Goal: Transaction & Acquisition: Purchase product/service

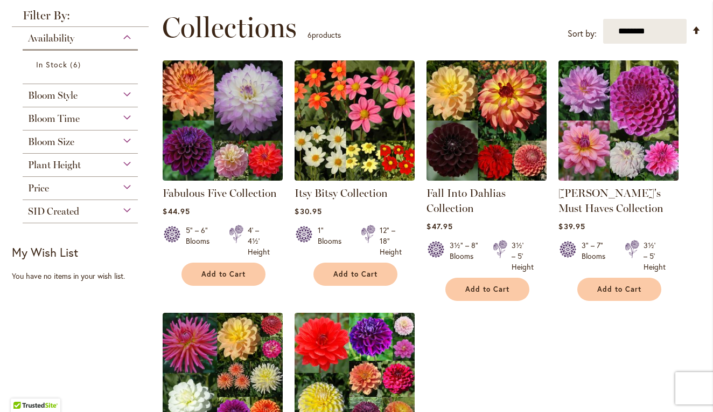
scroll to position [136, 0]
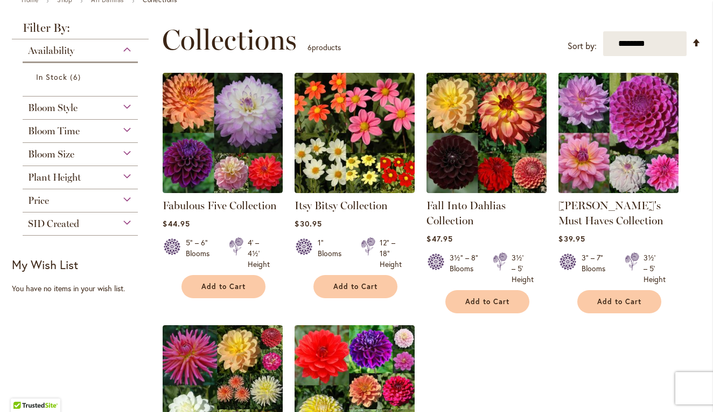
click at [603, 122] on img at bounding box center [619, 133] width 126 height 126
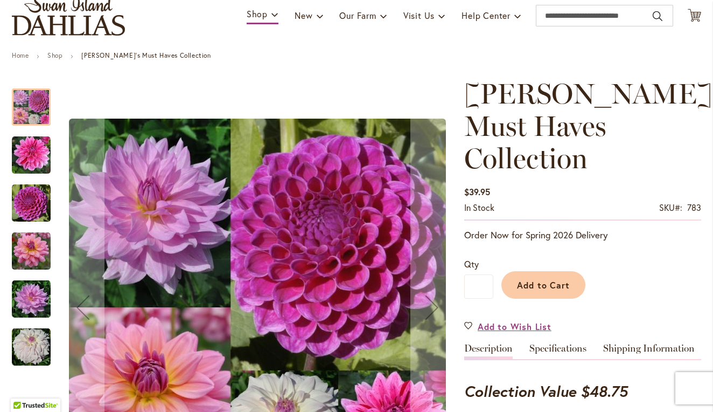
scroll to position [81, 0]
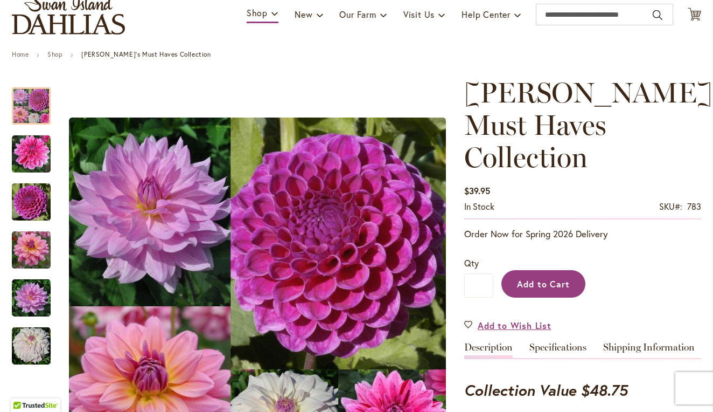
click at [535, 278] on span "Add to Cart" at bounding box center [543, 283] width 53 height 11
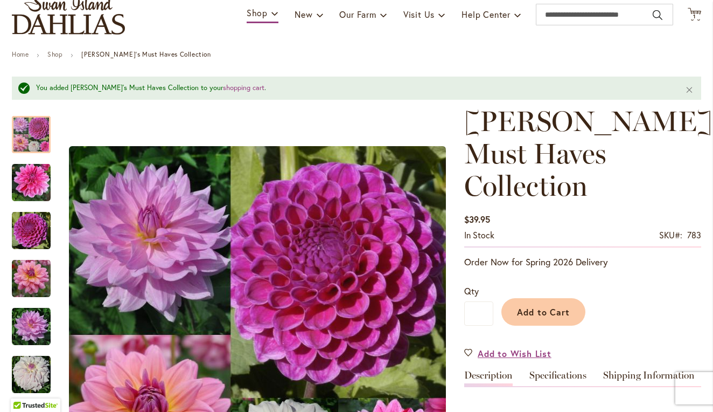
click at [69, 23] on img "store logo" at bounding box center [68, 15] width 113 height 40
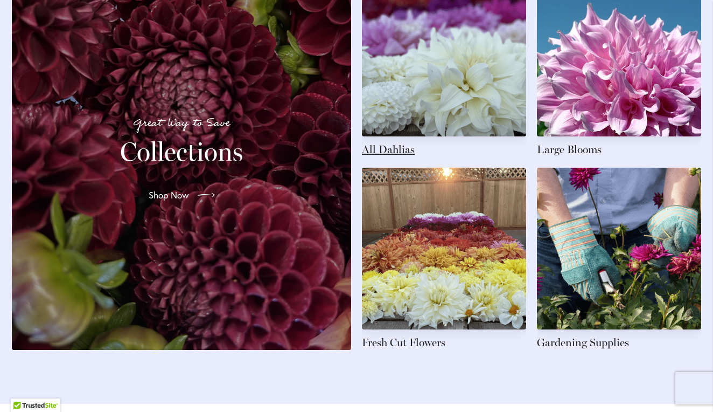
scroll to position [1675, 0]
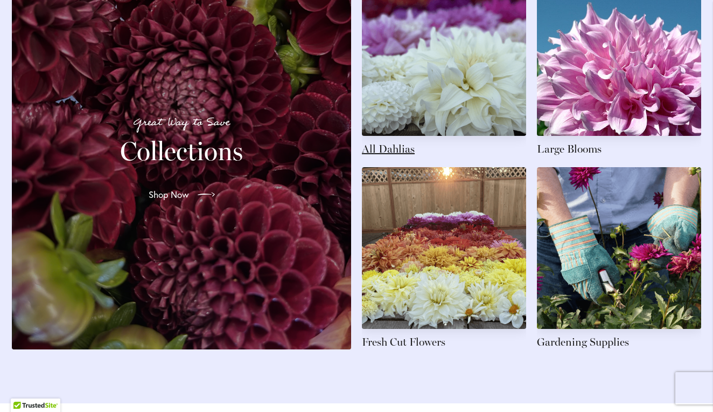
click at [397, 155] on link at bounding box center [444, 65] width 164 height 182
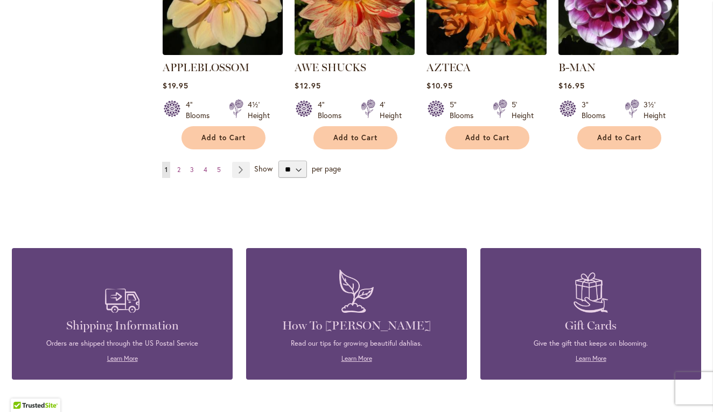
scroll to position [1075, 0]
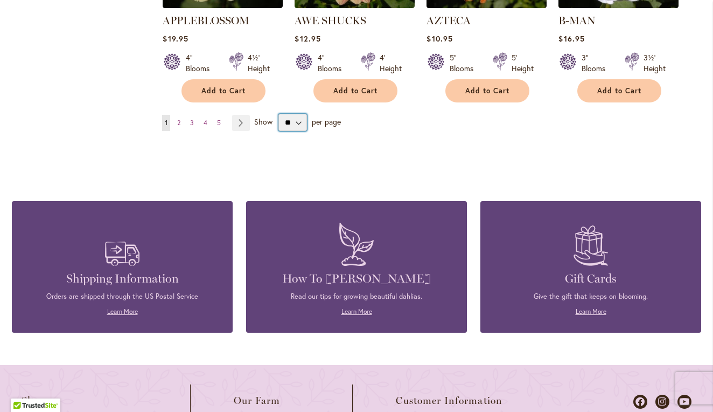
select select "**"
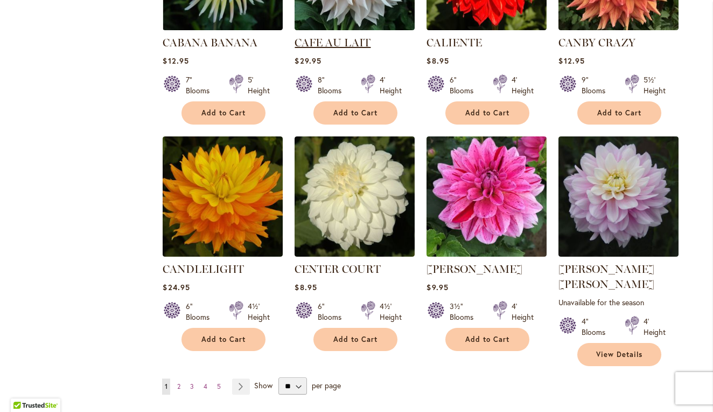
scroll to position [3579, 0]
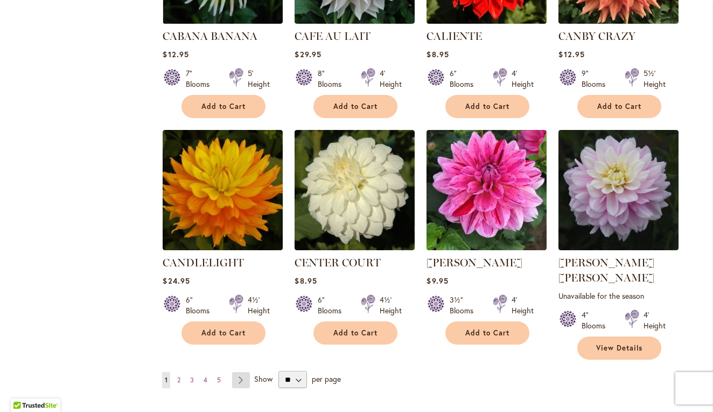
click at [239, 372] on link "Page Next" at bounding box center [241, 380] width 18 height 16
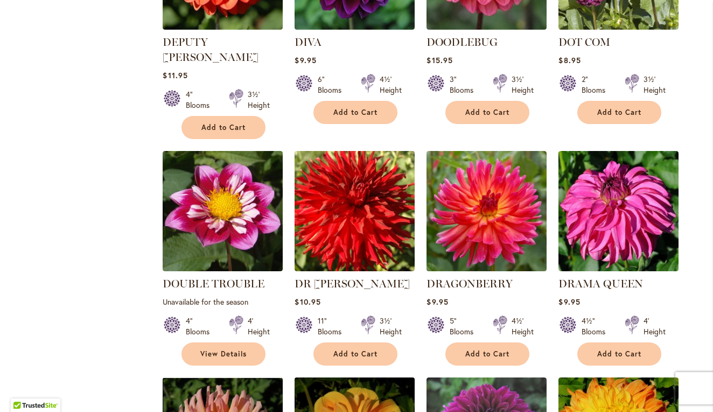
scroll to position [2498, 0]
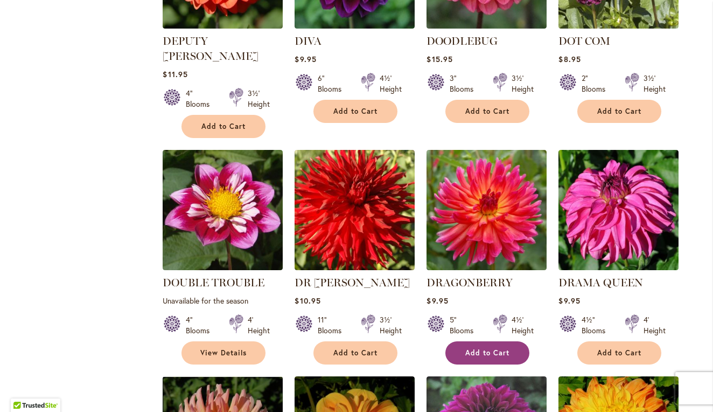
click at [484, 348] on span "Add to Cart" at bounding box center [488, 352] width 44 height 9
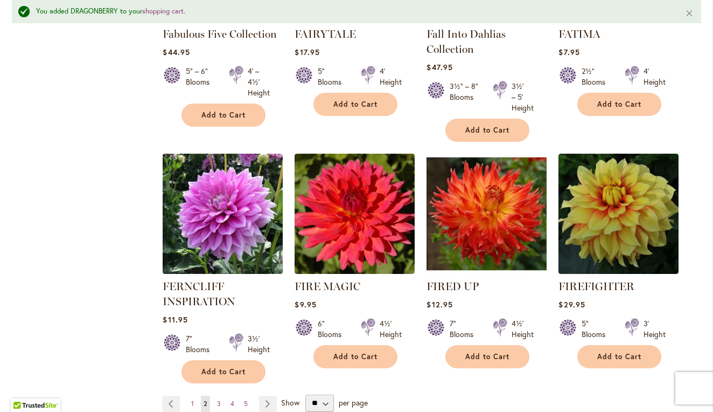
scroll to position [3680, 0]
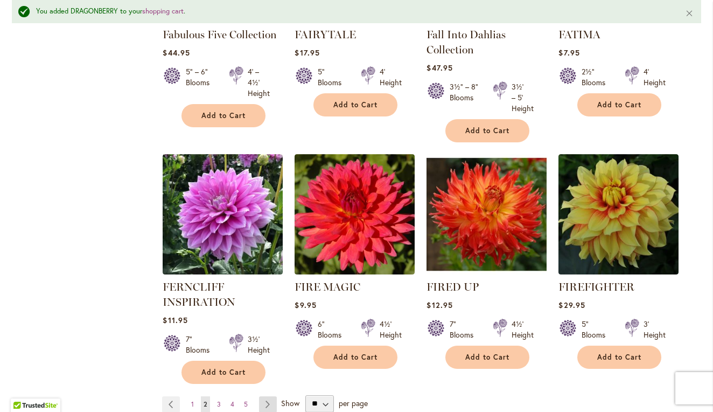
click at [267, 396] on link "Page Next" at bounding box center [268, 404] width 18 height 16
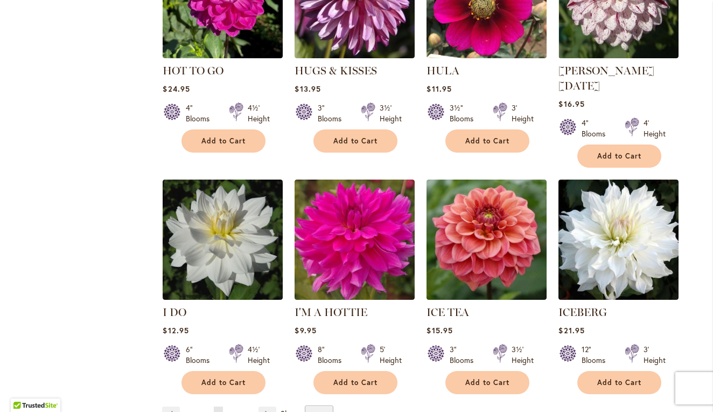
scroll to position [3641, 0]
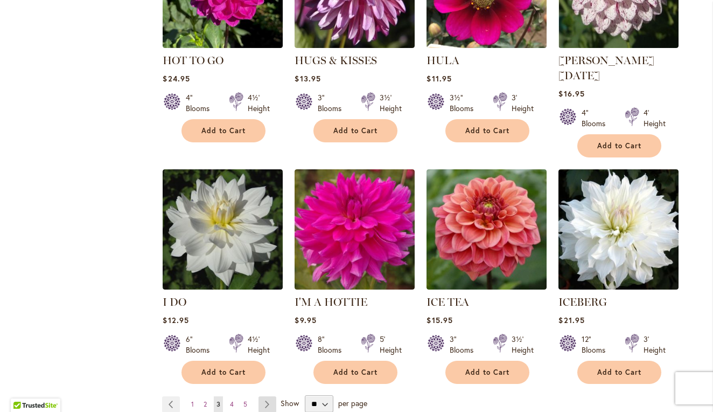
click at [270, 396] on link "Page Next" at bounding box center [268, 404] width 18 height 16
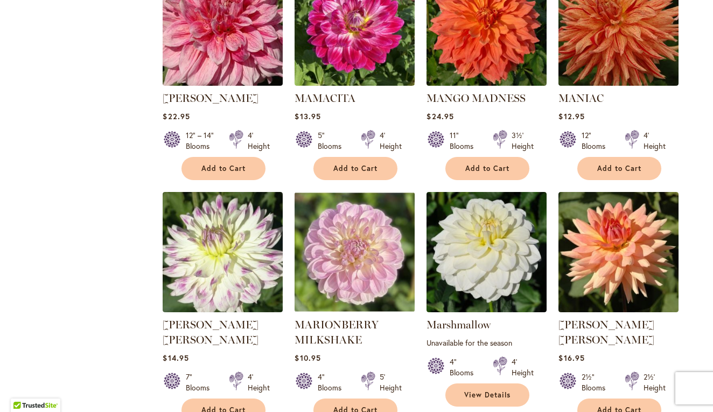
scroll to position [3557, 0]
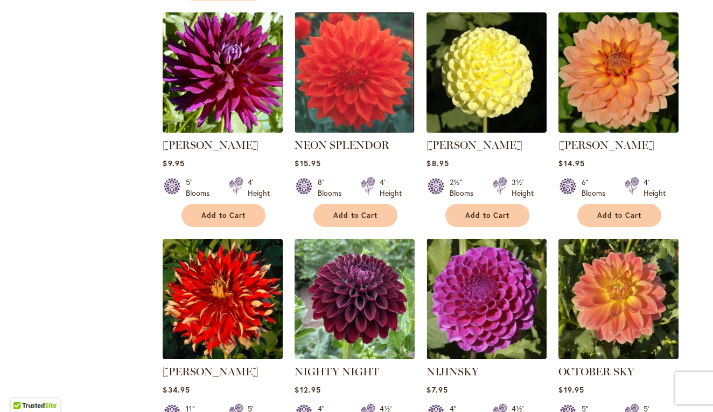
scroll to position [1672, 0]
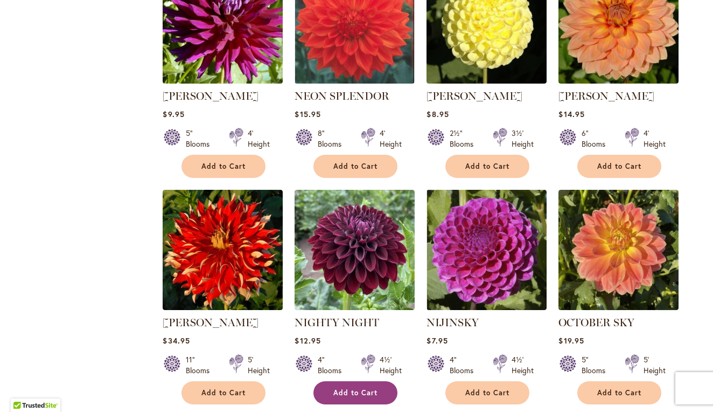
click at [366, 388] on span "Add to Cart" at bounding box center [356, 392] width 44 height 9
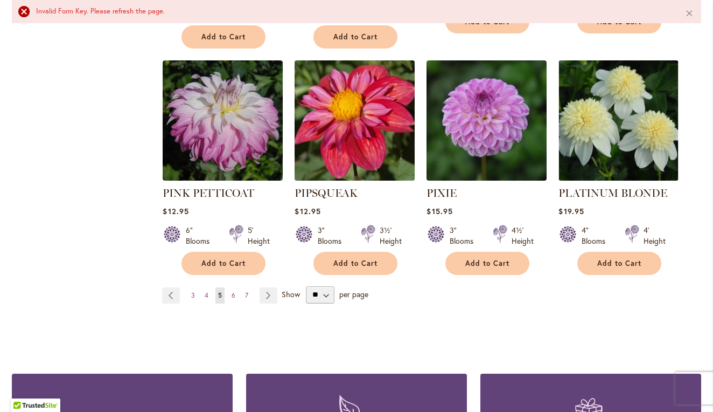
scroll to position [3738, 0]
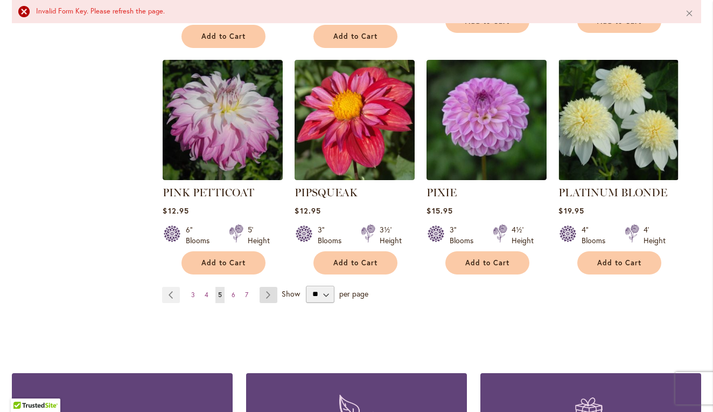
click at [271, 287] on link "Page Next" at bounding box center [269, 295] width 18 height 16
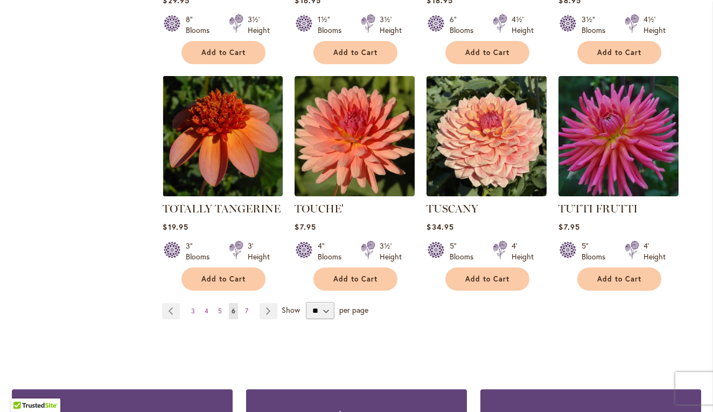
scroll to position [3653, 0]
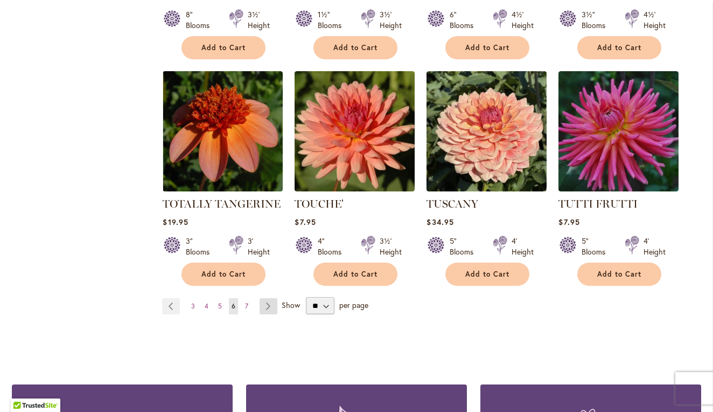
click at [269, 298] on link "Page Next" at bounding box center [269, 306] width 18 height 16
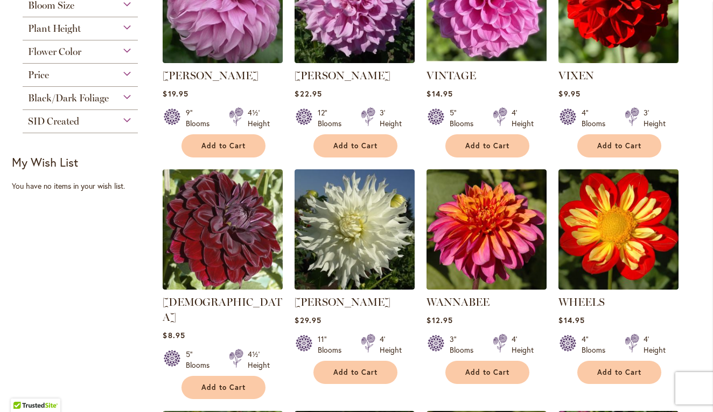
scroll to position [567, 0]
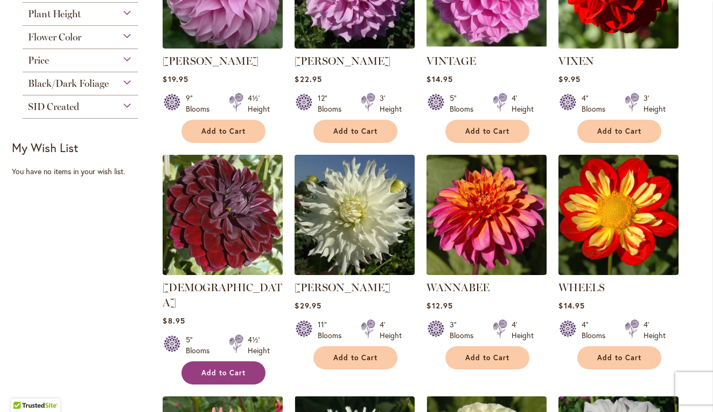
click at [224, 368] on span "Add to Cart" at bounding box center [224, 372] width 44 height 9
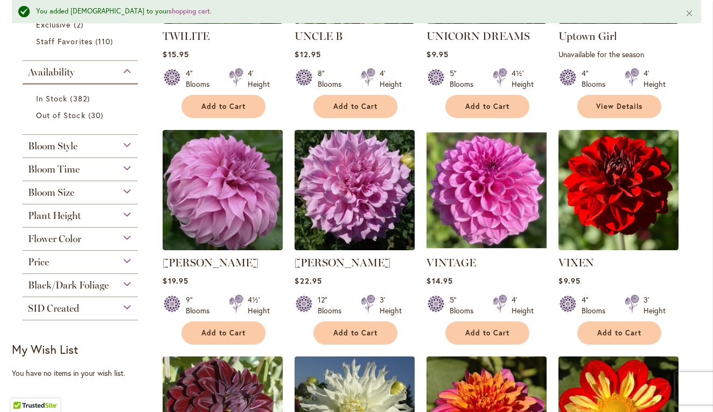
scroll to position [405, 0]
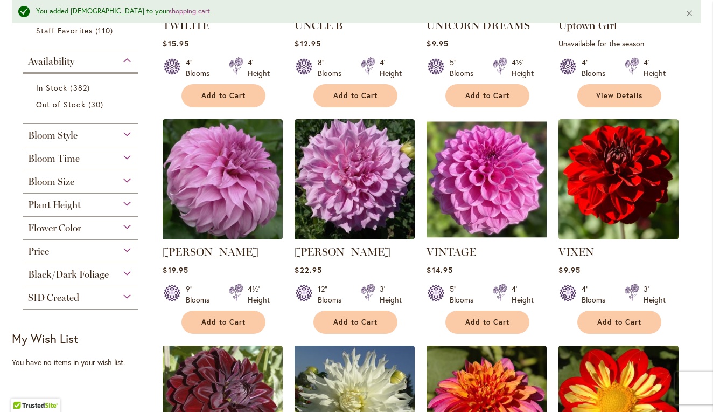
click at [127, 227] on div "Flower Color" at bounding box center [80, 225] width 115 height 17
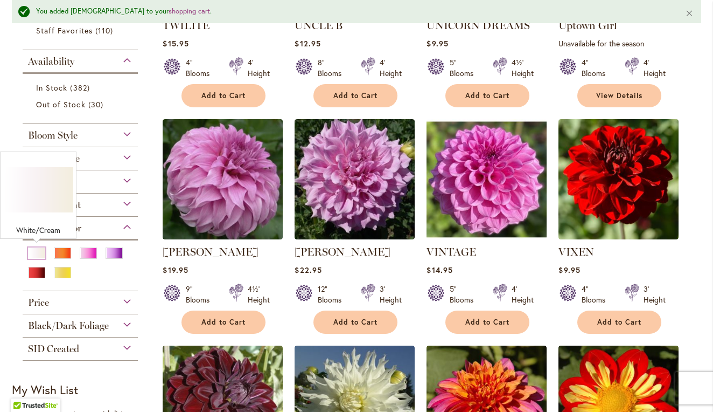
click at [36, 254] on div "White/Cream" at bounding box center [36, 252] width 17 height 11
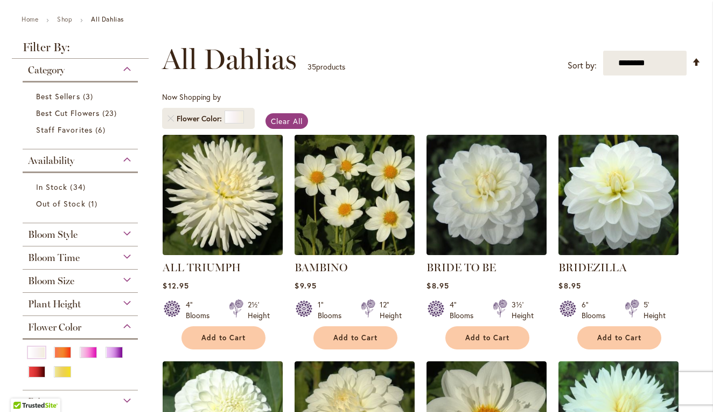
scroll to position [117, 0]
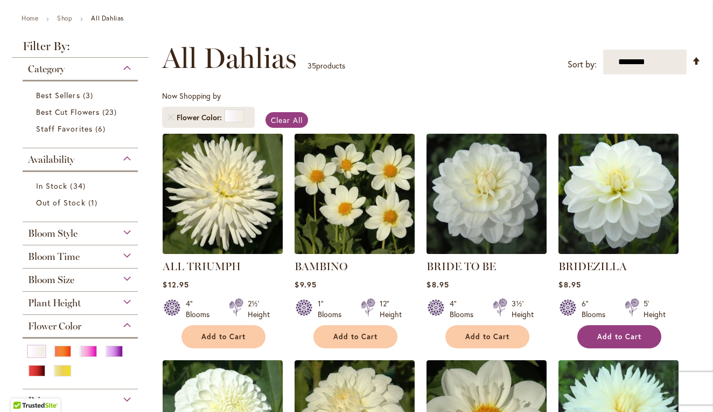
click at [614, 336] on span "Add to Cart" at bounding box center [620, 336] width 44 height 9
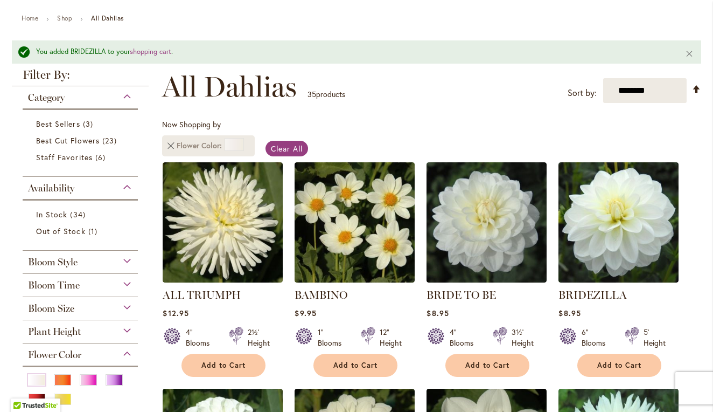
click at [172, 143] on link "Remove Flower Color White/Cream" at bounding box center [171, 145] width 6 height 6
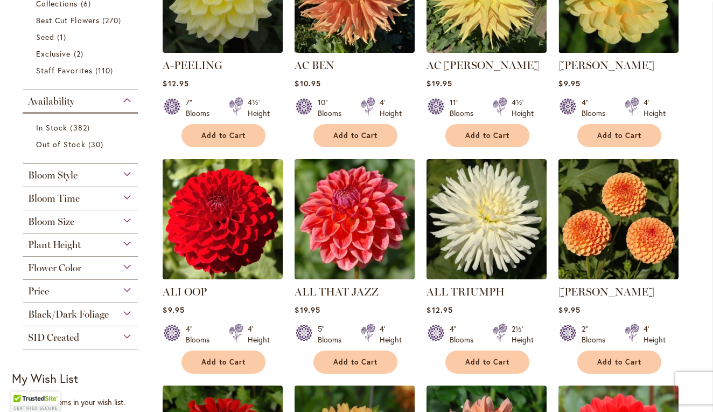
scroll to position [391, 0]
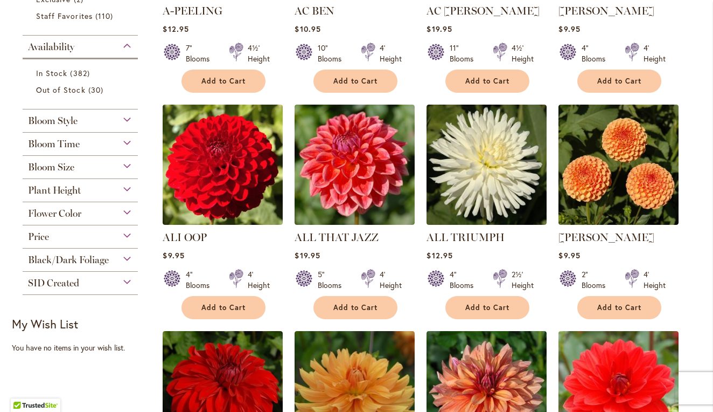
click at [128, 209] on div "Flower Color" at bounding box center [80, 210] width 115 height 17
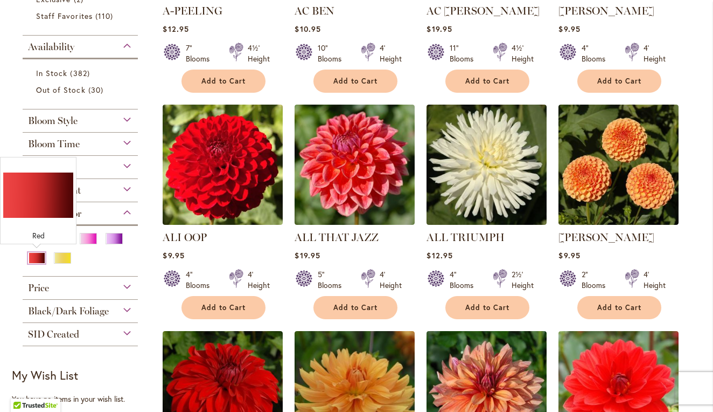
click at [33, 258] on div "Red" at bounding box center [36, 257] width 17 height 11
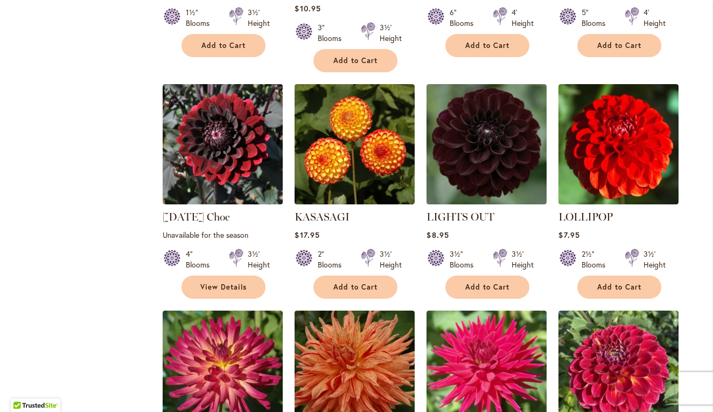
scroll to position [2039, 0]
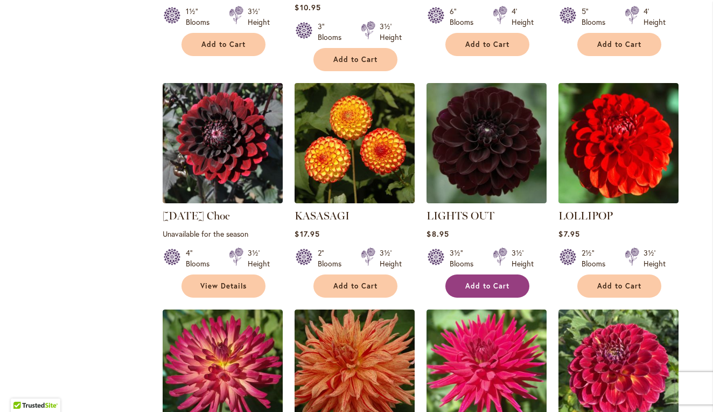
click at [488, 281] on span "Add to Cart" at bounding box center [488, 285] width 44 height 9
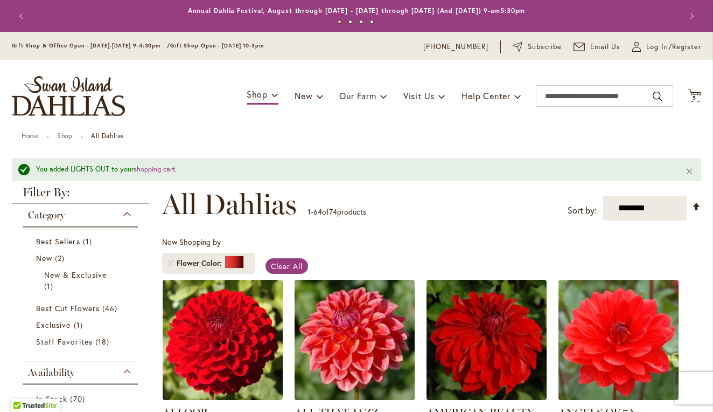
scroll to position [0, 0]
click at [698, 95] on span "5 5 items" at bounding box center [695, 97] width 11 height 5
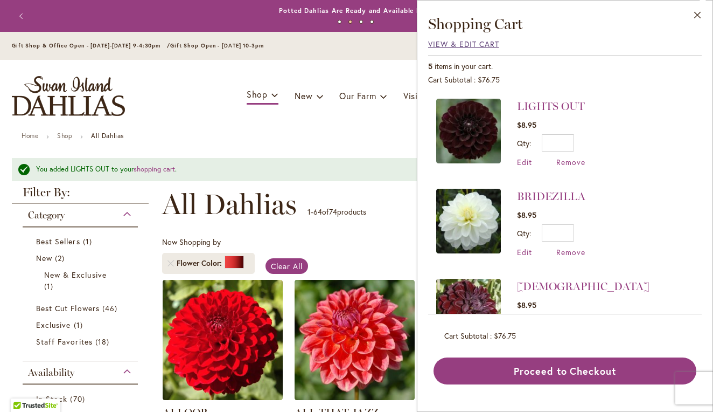
click at [460, 40] on span "View & Edit Cart" at bounding box center [463, 44] width 71 height 10
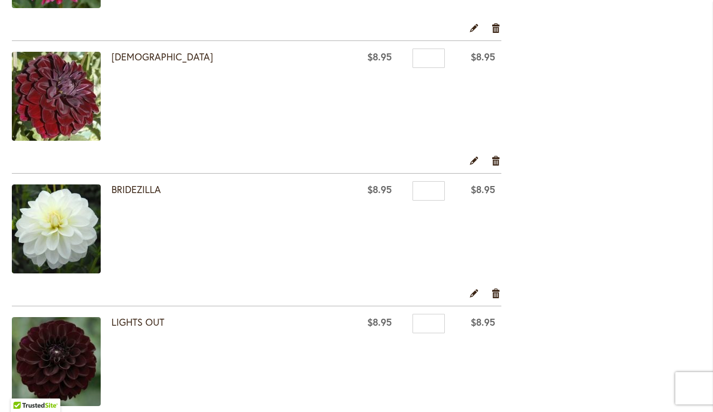
scroll to position [438, 0]
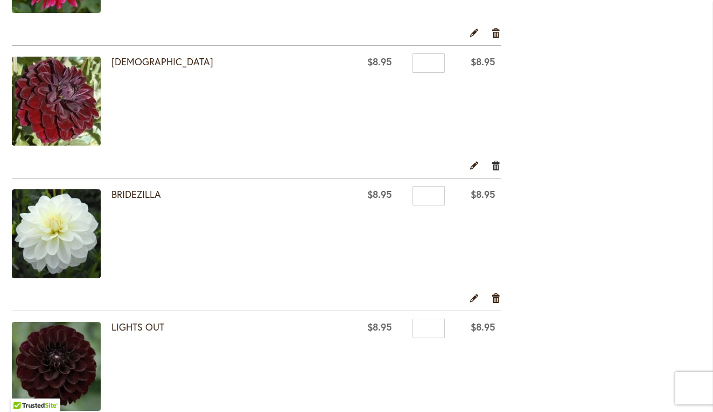
click at [494, 164] on link "Remove item" at bounding box center [496, 165] width 10 height 12
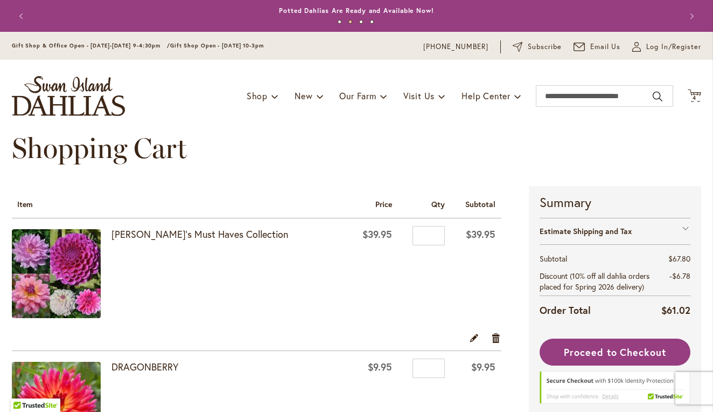
click at [362, 22] on button "3" at bounding box center [361, 22] width 4 height 4
click at [362, 21] on button "3" at bounding box center [361, 22] width 4 height 4
click at [372, 21] on button "4" at bounding box center [372, 22] width 4 height 4
click at [338, 21] on button "1" at bounding box center [340, 22] width 4 height 4
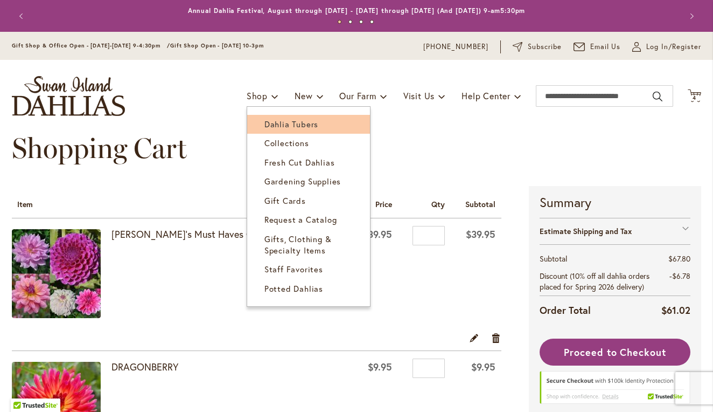
click at [269, 123] on span "Dahlia Tubers" at bounding box center [292, 124] width 54 height 11
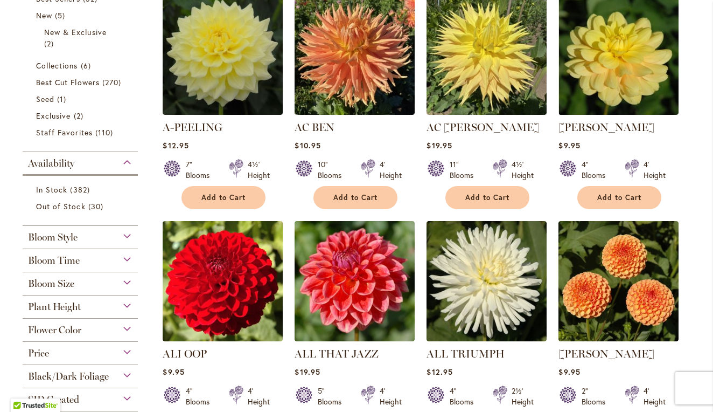
scroll to position [280, 0]
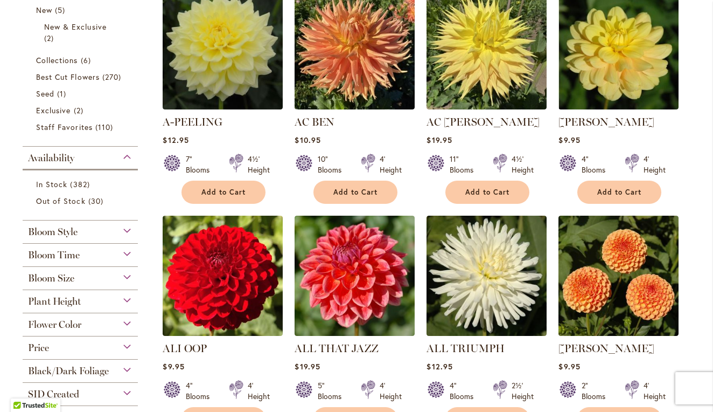
click at [130, 321] on div "Flower Color" at bounding box center [80, 321] width 115 height 17
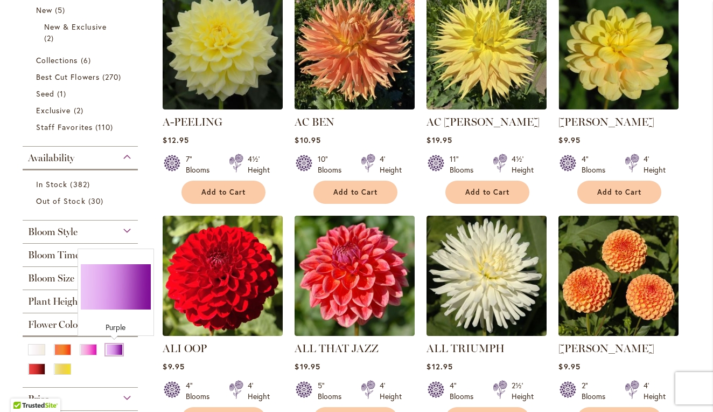
click at [115, 351] on div "Purple" at bounding box center [114, 349] width 17 height 11
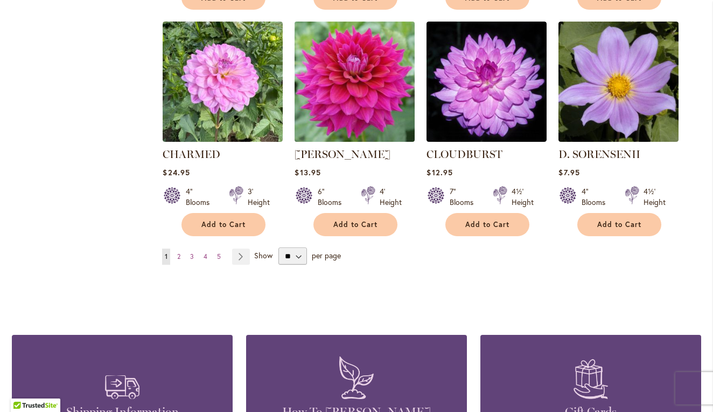
scroll to position [934, 0]
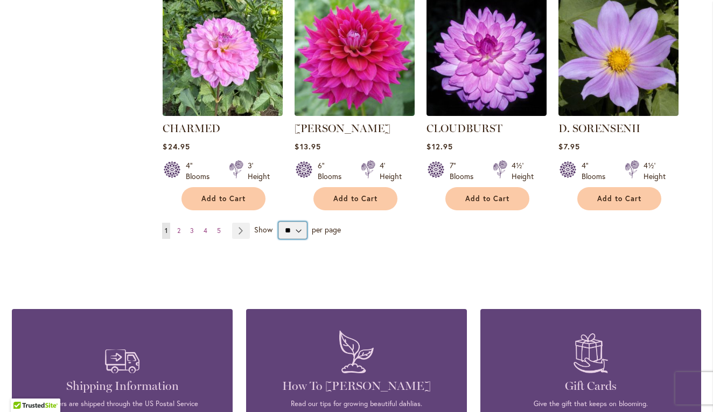
select select "**"
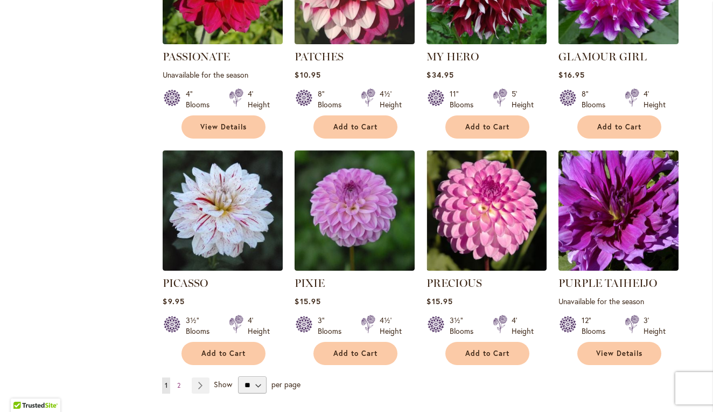
scroll to position [3603, 0]
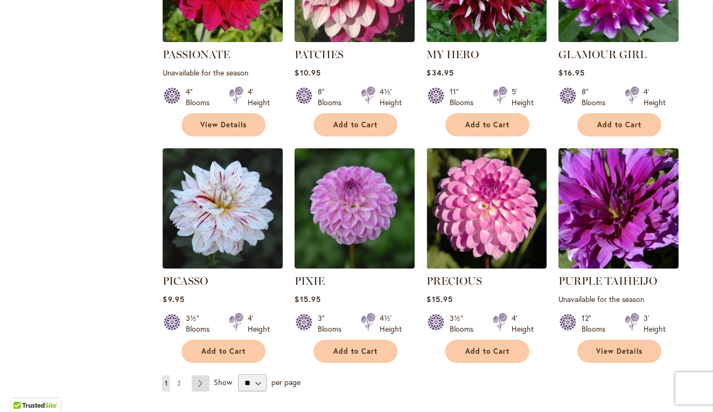
click at [201, 375] on link "Page Next" at bounding box center [201, 383] width 18 height 16
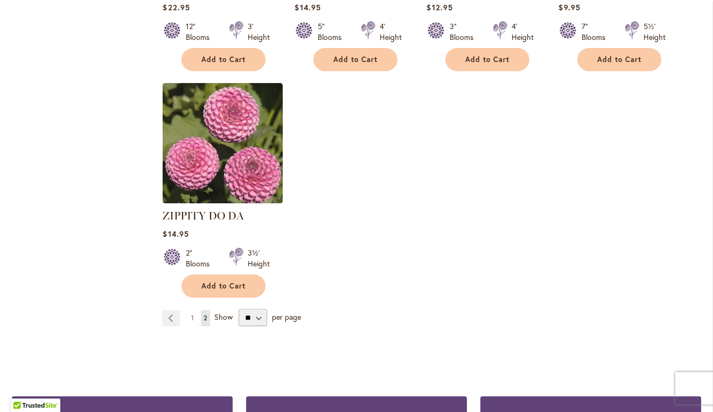
scroll to position [1089, 0]
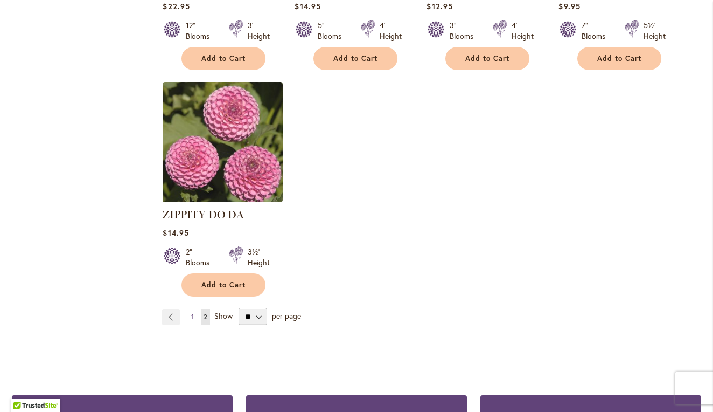
click at [193, 313] on span "1" at bounding box center [192, 317] width 3 height 8
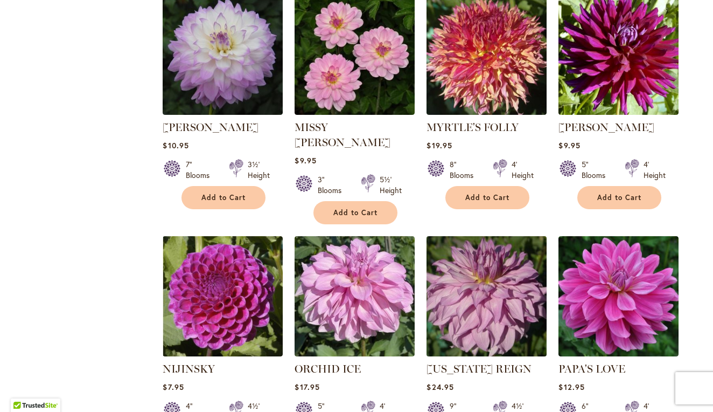
scroll to position [3098, 0]
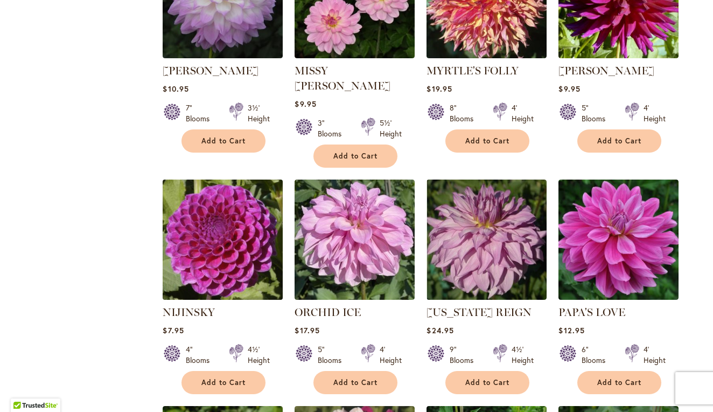
click at [218, 188] on img at bounding box center [223, 239] width 126 height 126
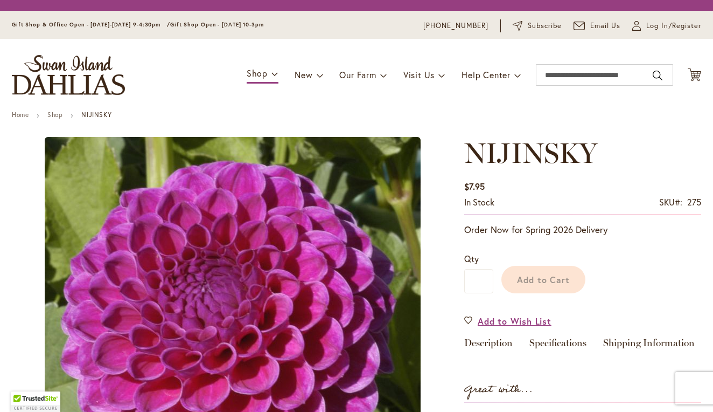
scroll to position [154, 0]
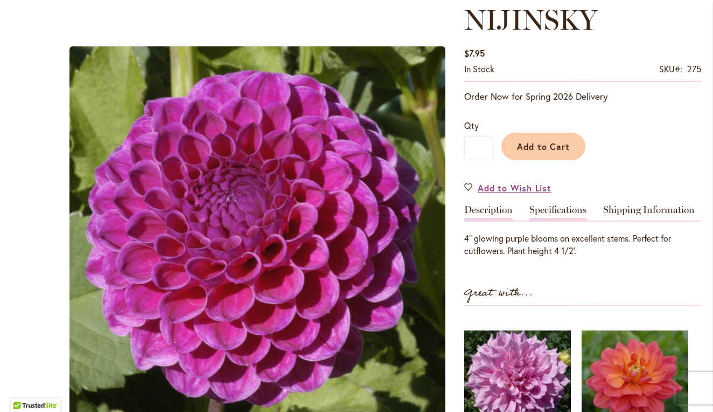
click at [557, 211] on link "Specifications" at bounding box center [558, 213] width 57 height 16
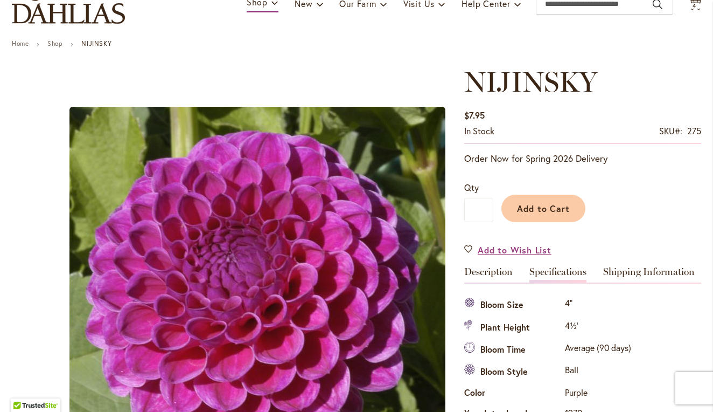
scroll to position [100, 0]
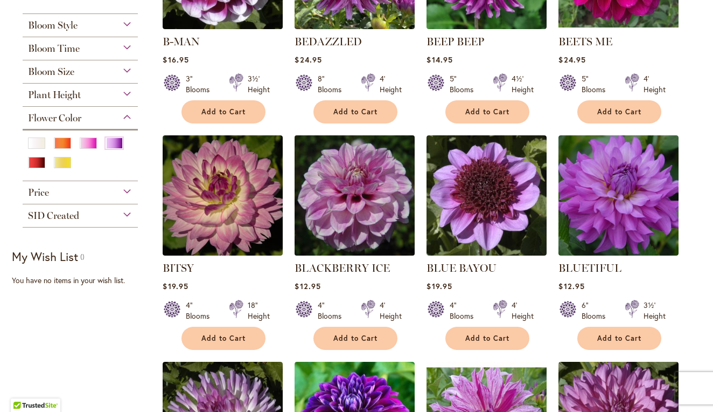
scroll to position [349, 0]
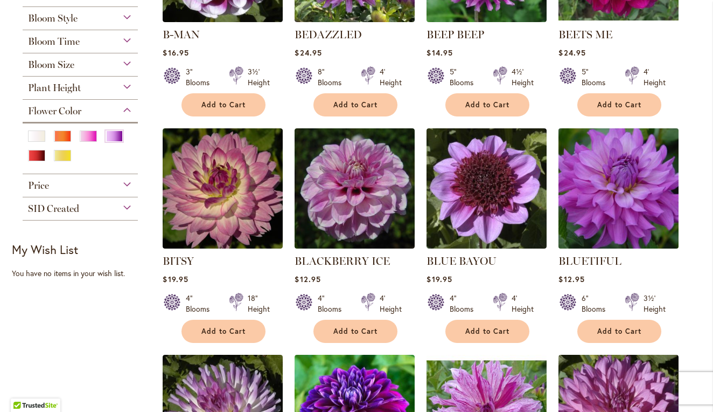
click at [609, 204] on img at bounding box center [619, 188] width 126 height 126
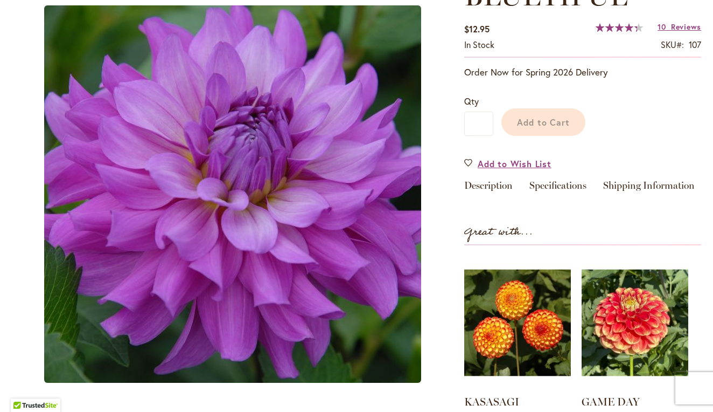
scroll to position [156, 0]
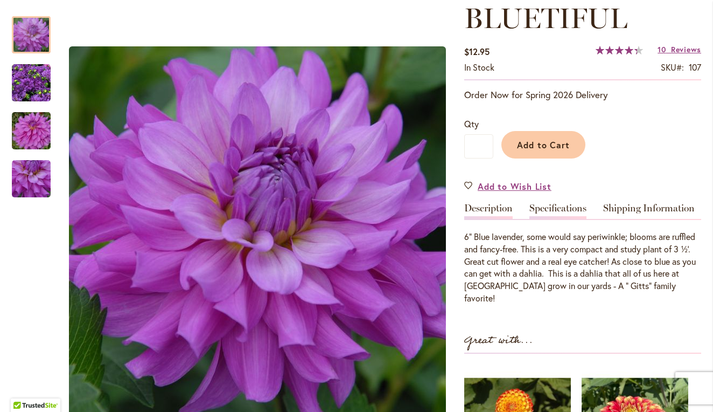
click at [562, 207] on link "Specifications" at bounding box center [558, 211] width 57 height 16
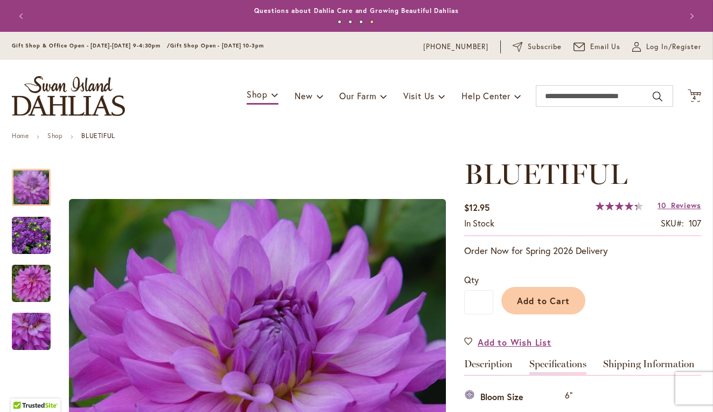
scroll to position [0, 0]
click at [695, 95] on span "4" at bounding box center [695, 97] width 4 height 7
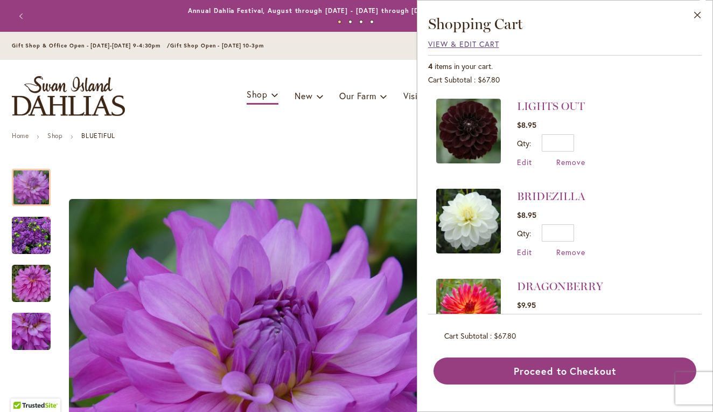
click at [485, 44] on span "View & Edit Cart" at bounding box center [463, 44] width 71 height 10
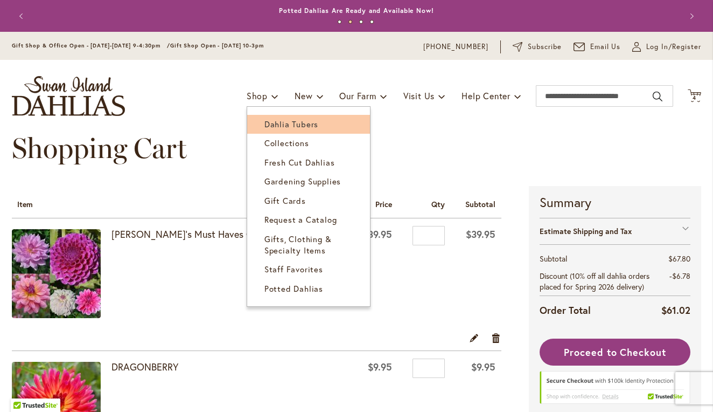
click at [274, 123] on span "Dahlia Tubers" at bounding box center [292, 124] width 54 height 11
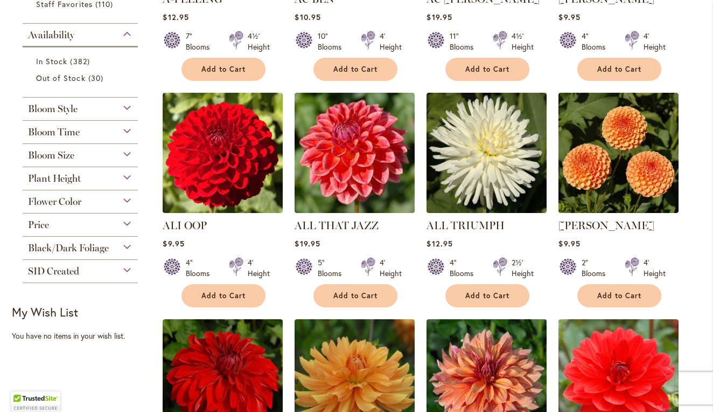
scroll to position [421, 0]
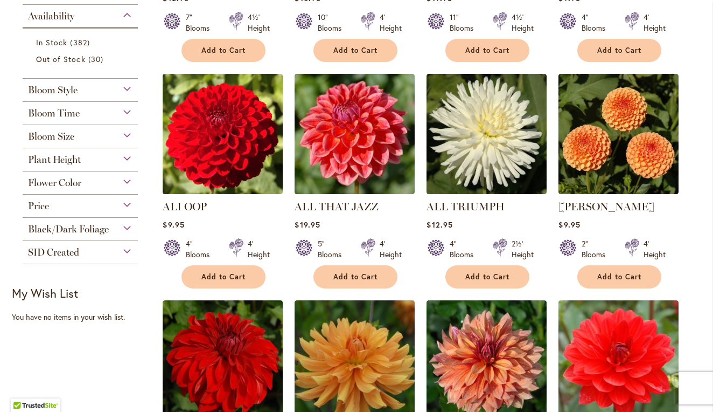
click at [80, 182] on span "Flower Color" at bounding box center [54, 183] width 53 height 12
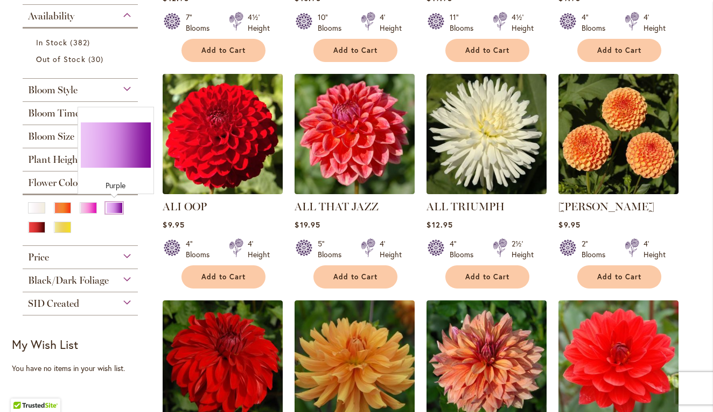
click at [112, 210] on div "Purple" at bounding box center [114, 207] width 17 height 11
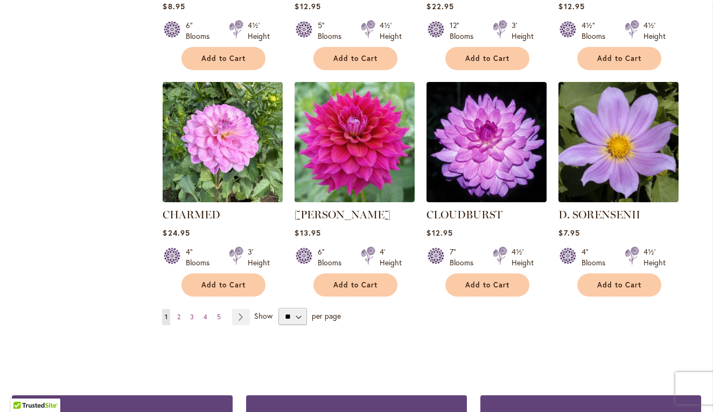
scroll to position [849, 0]
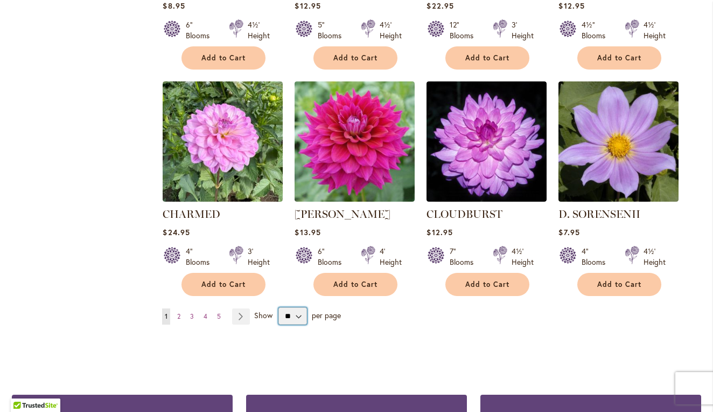
select select "**"
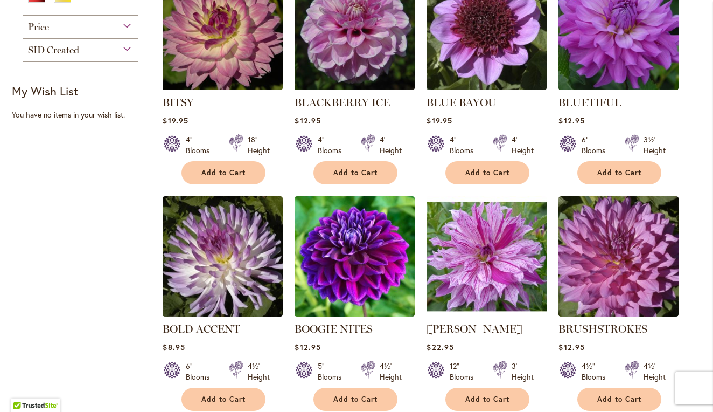
scroll to position [539, 0]
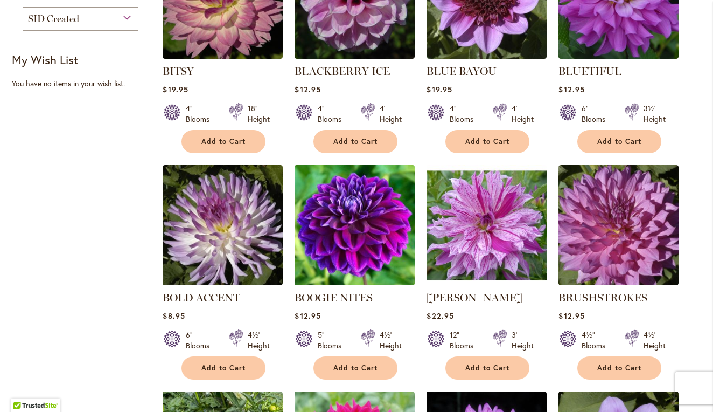
click at [347, 248] on img at bounding box center [355, 225] width 126 height 126
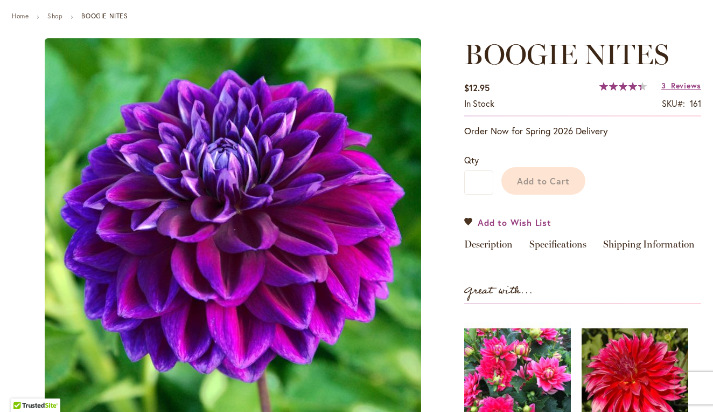
scroll to position [151, 0]
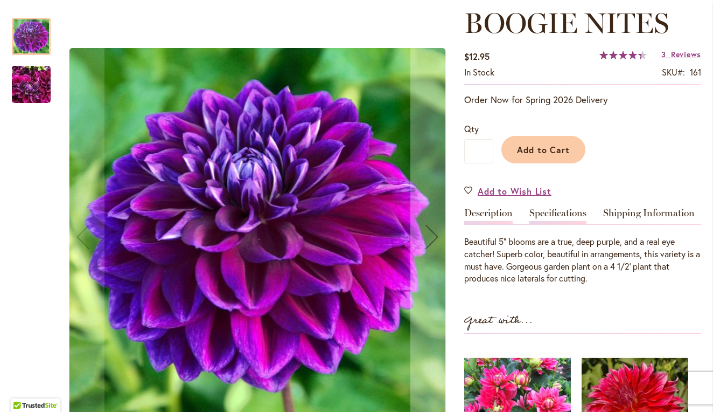
click at [542, 216] on link "Specifications" at bounding box center [558, 216] width 57 height 16
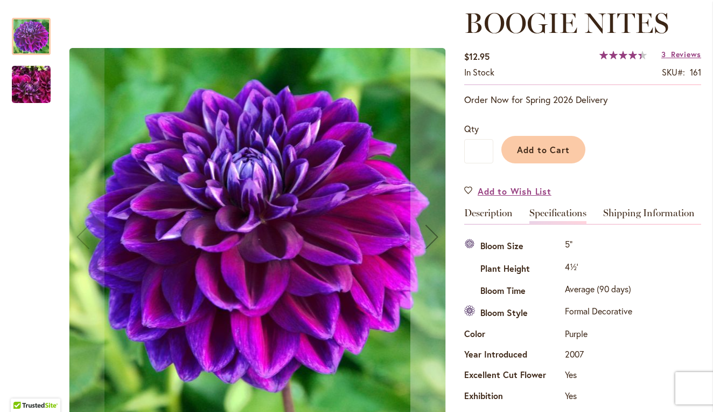
scroll to position [358, 0]
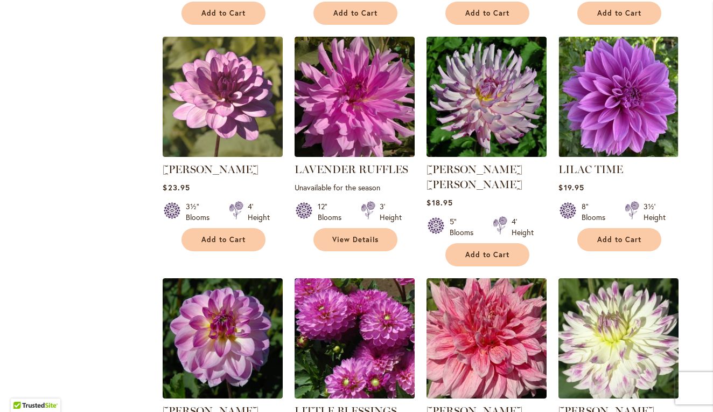
scroll to position [2327, 0]
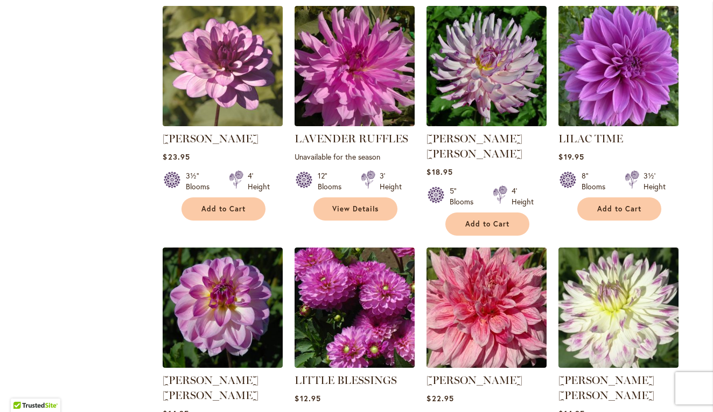
click at [626, 65] on img at bounding box center [619, 66] width 126 height 126
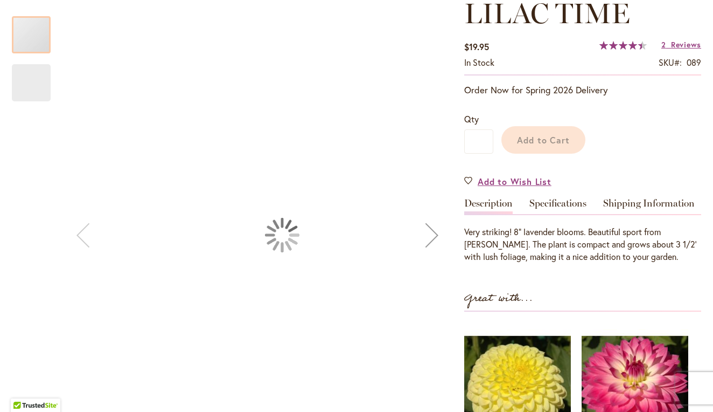
scroll to position [171, 0]
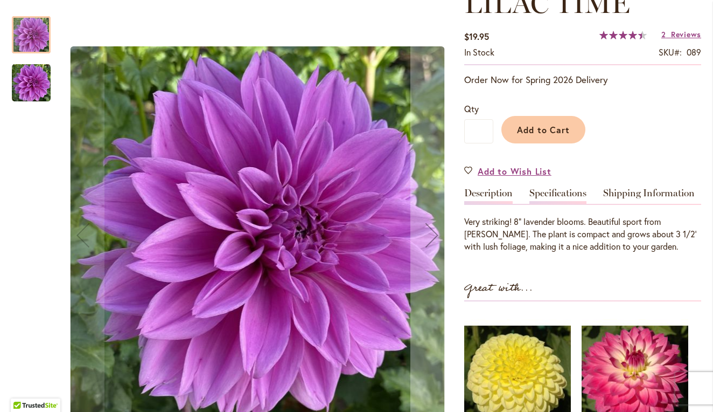
click at [548, 190] on link "Specifications" at bounding box center [558, 196] width 57 height 16
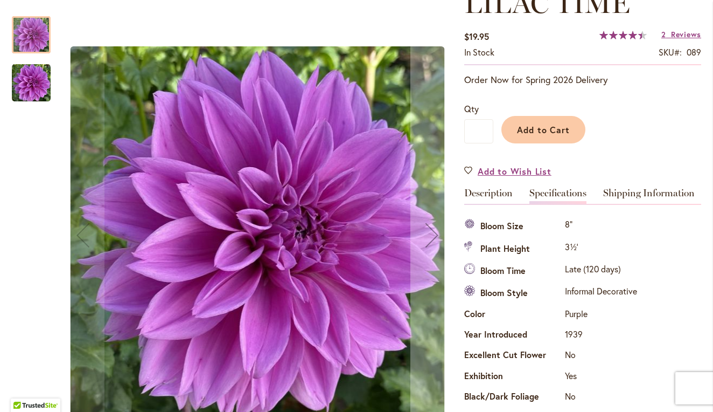
scroll to position [358, 0]
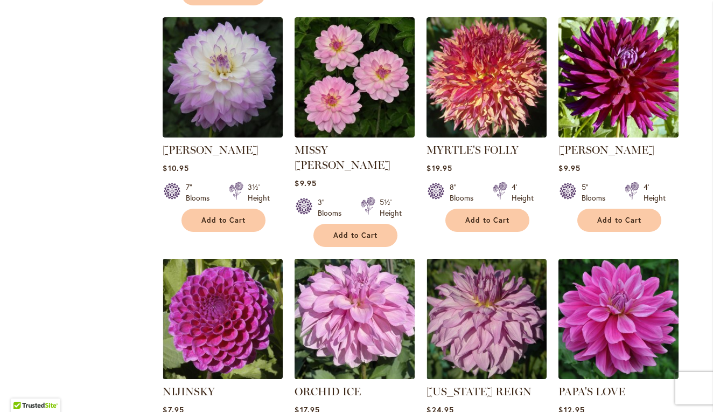
scroll to position [3041, 0]
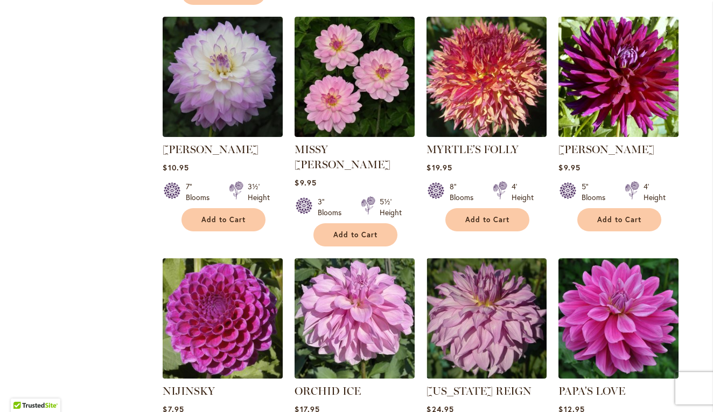
click at [206, 255] on img at bounding box center [223, 318] width 126 height 126
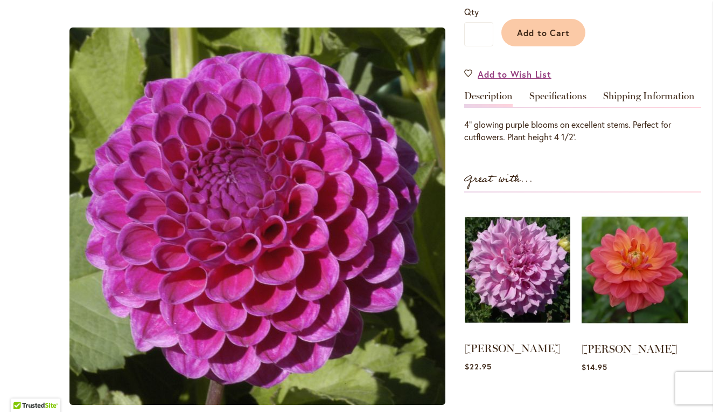
scroll to position [255, 0]
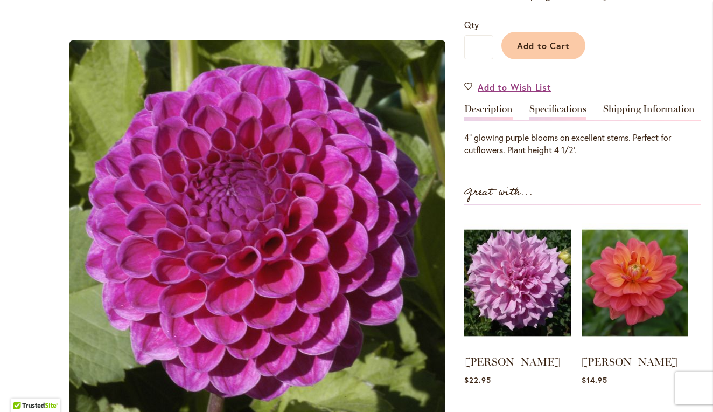
click at [562, 108] on link "Specifications" at bounding box center [558, 112] width 57 height 16
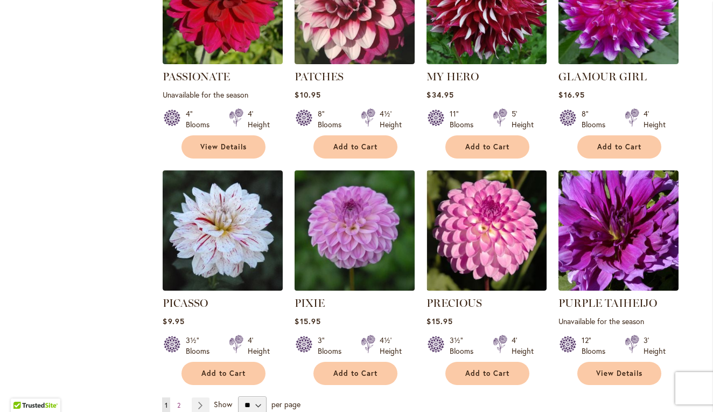
scroll to position [3583, 0]
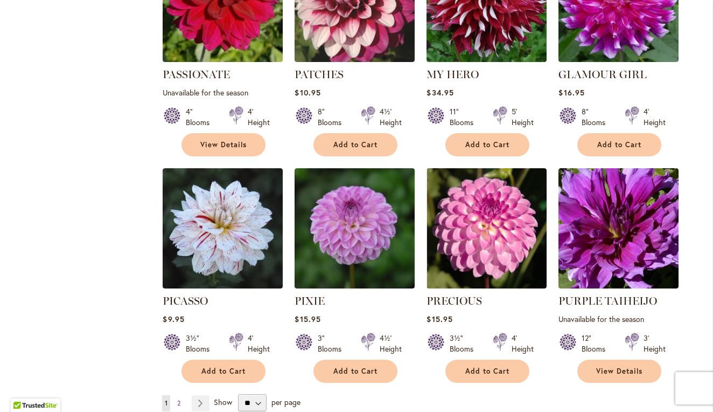
click at [179, 399] on span "2" at bounding box center [178, 403] width 3 height 8
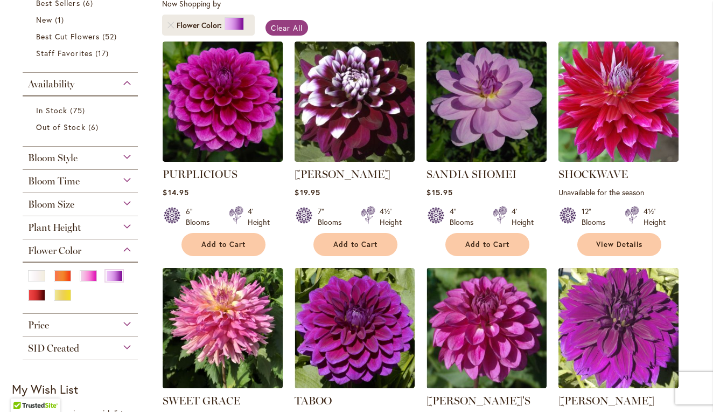
scroll to position [183, 0]
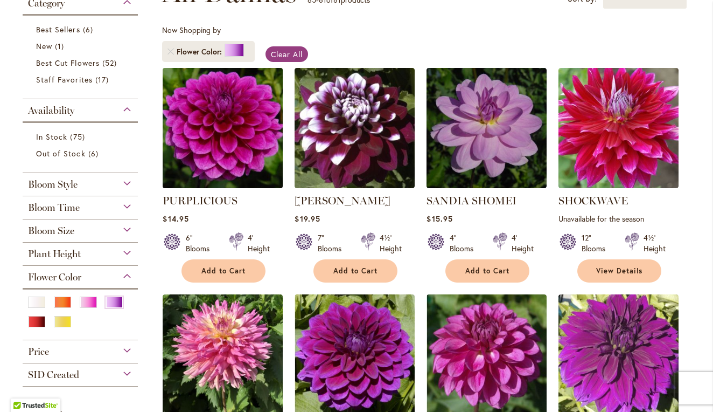
click at [211, 156] on img at bounding box center [223, 128] width 126 height 126
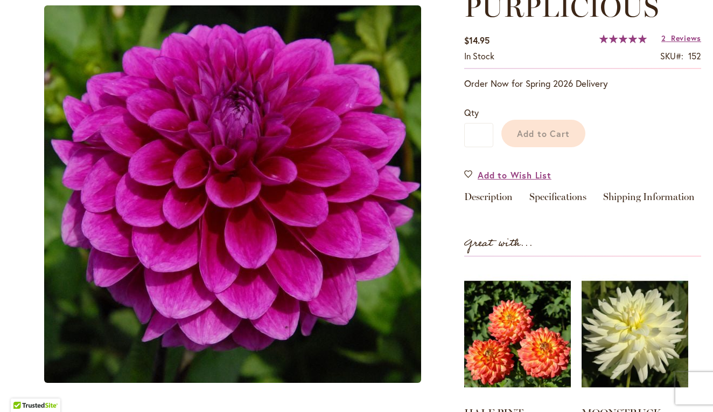
scroll to position [152, 0]
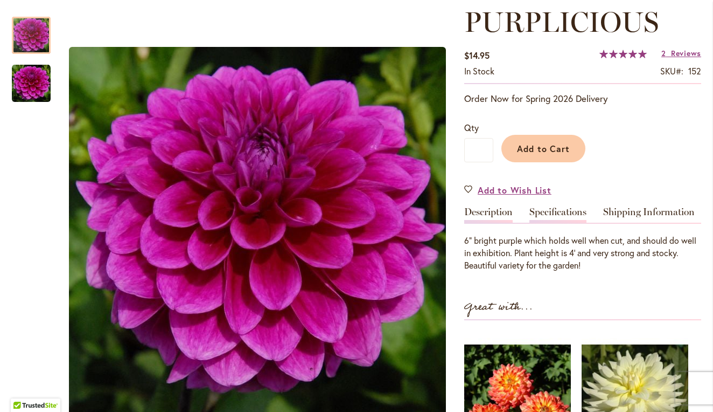
click at [544, 212] on link "Specifications" at bounding box center [558, 215] width 57 height 16
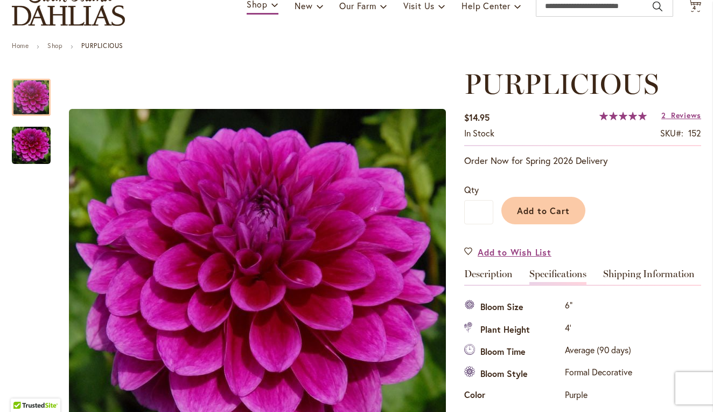
scroll to position [91, 0]
